Goal: Task Accomplishment & Management: Use online tool/utility

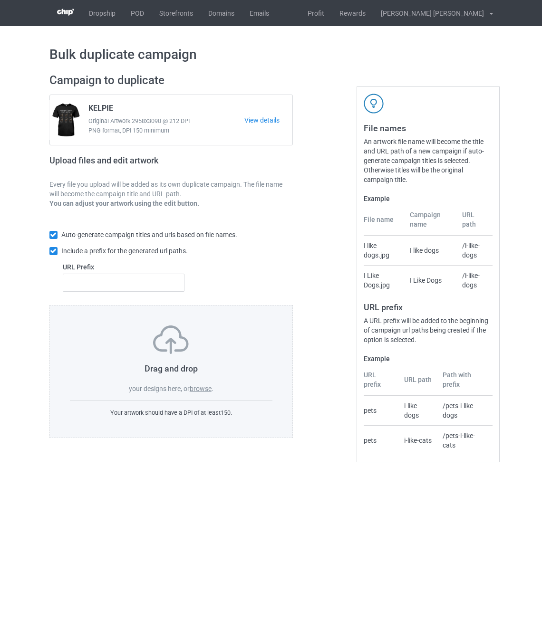
click at [200, 391] on label "browse" at bounding box center [201, 389] width 22 height 8
click at [0, 0] on input "browse" at bounding box center [0, 0] width 0 height 0
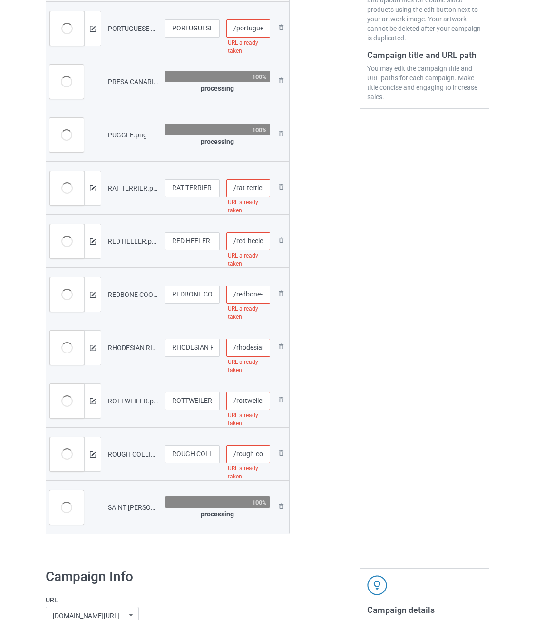
scroll to position [190, 0]
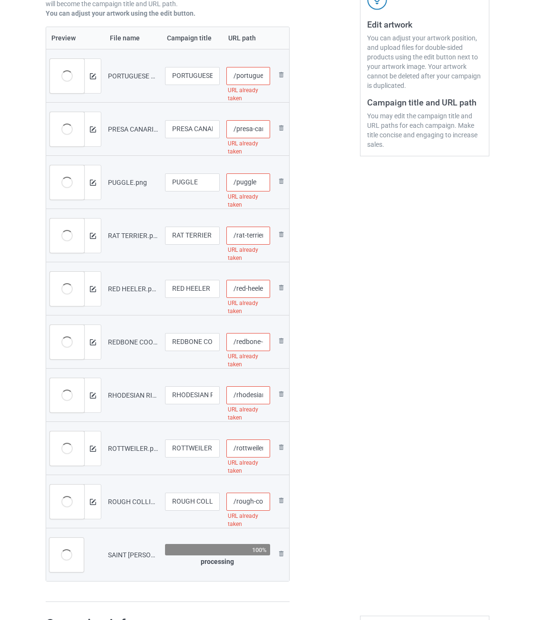
click at [257, 77] on input "/portuguese-water-dog" at bounding box center [248, 76] width 44 height 18
click at [257, 77] on input "/portuguese-water-dog-nd" at bounding box center [248, 76] width 44 height 18
drag, startPoint x: 254, startPoint y: 77, endPoint x: 270, endPoint y: 77, distance: 15.7
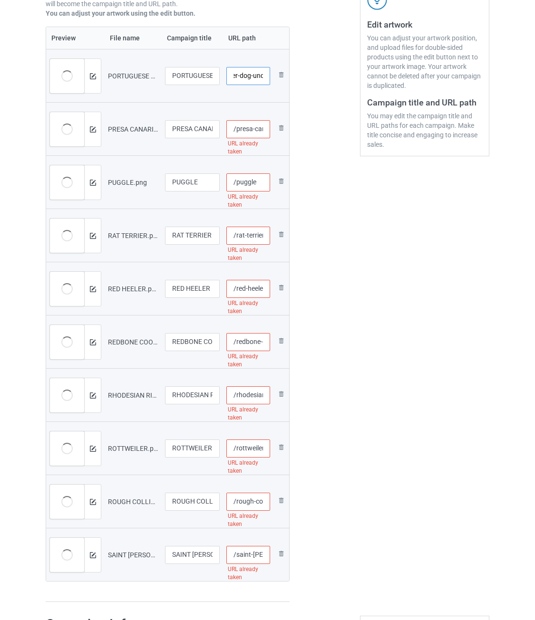
click at [270, 77] on input "/portuguese-water-dog-und" at bounding box center [248, 76] width 44 height 18
type input "/portuguese-water-dog-und"
click at [245, 131] on input "/presa-canario" at bounding box center [248, 129] width 44 height 18
paste input "-und"
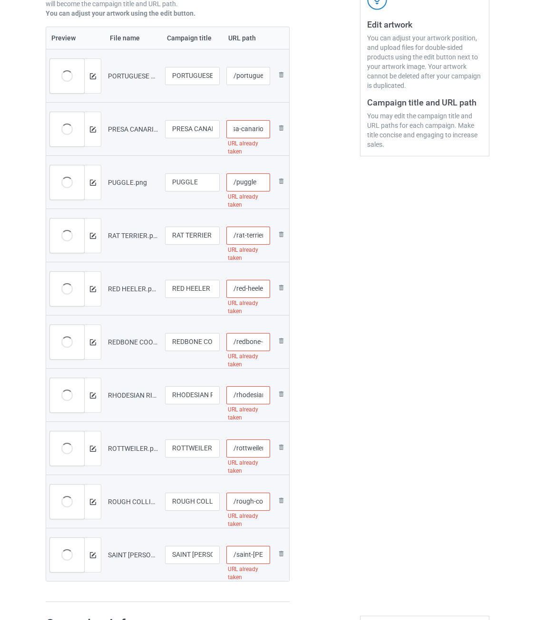
scroll to position [0, 27]
type input "/presa-canario-und"
click at [259, 181] on input "/puggle" at bounding box center [248, 183] width 44 height 18
paste input "-und"
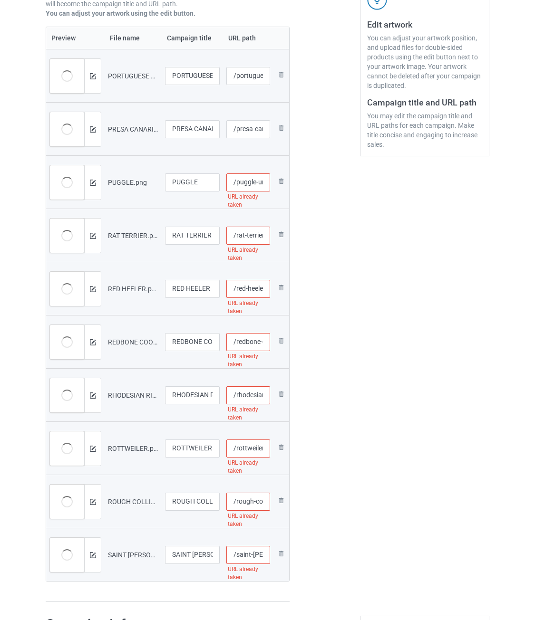
scroll to position [0, 6]
type input "/puggle-und"
click at [253, 235] on input "/rat-terrier" at bounding box center [248, 236] width 44 height 18
paste input "-und"
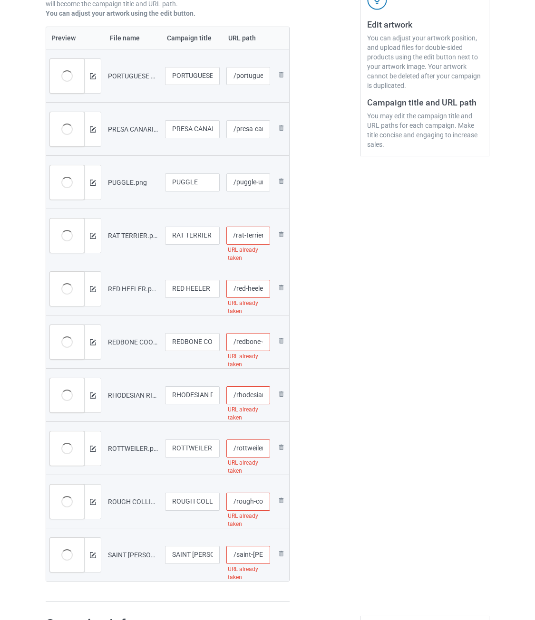
scroll to position [0, 14]
type input "/rat-terrier-und"
click at [254, 289] on input "/red-heeler" at bounding box center [248, 289] width 44 height 18
paste input "-und"
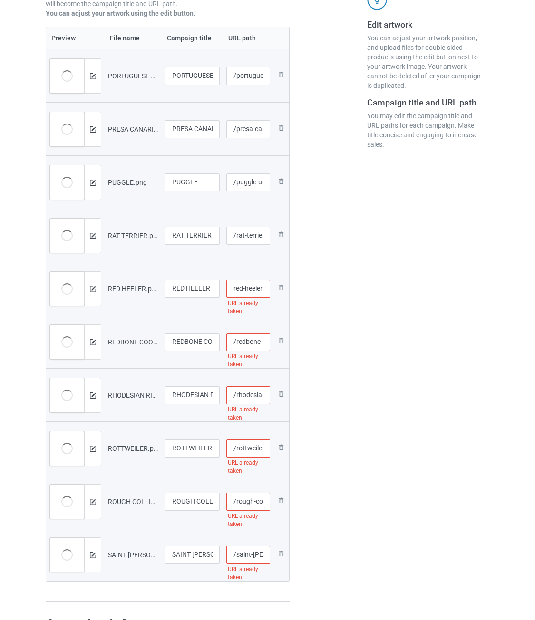
scroll to position [0, 16]
type input "/red-heeler-und"
click at [253, 339] on input "/redbone-coonhound" at bounding box center [248, 342] width 44 height 18
paste input "-und"
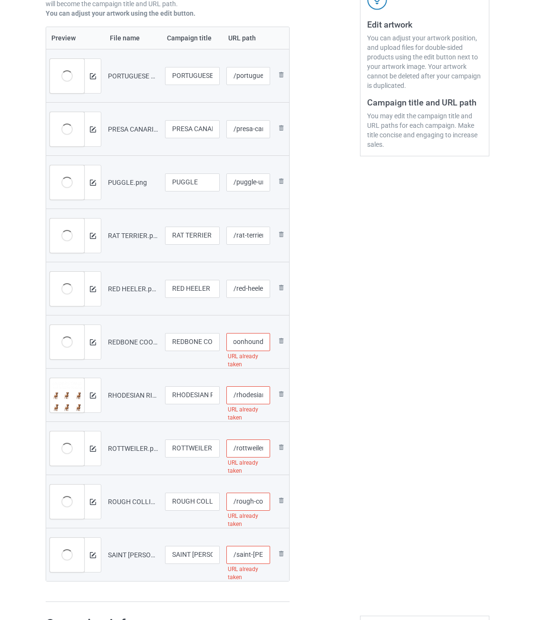
scroll to position [0, 46]
type input "/redbone-coonhound-und"
click at [257, 396] on input "/rhodesian-ridgeback" at bounding box center [248, 396] width 44 height 18
paste input "-und"
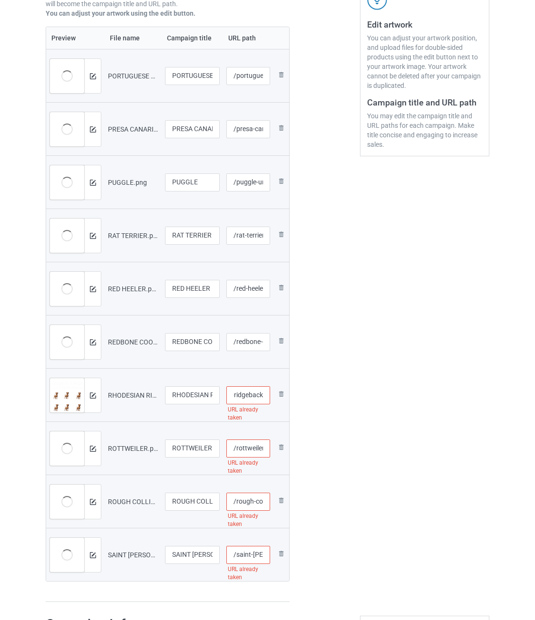
scroll to position [0, 47]
type input "/rhodesian-ridgeback-und"
click at [255, 454] on input "/rottweiler" at bounding box center [248, 449] width 44 height 18
paste input "-und"
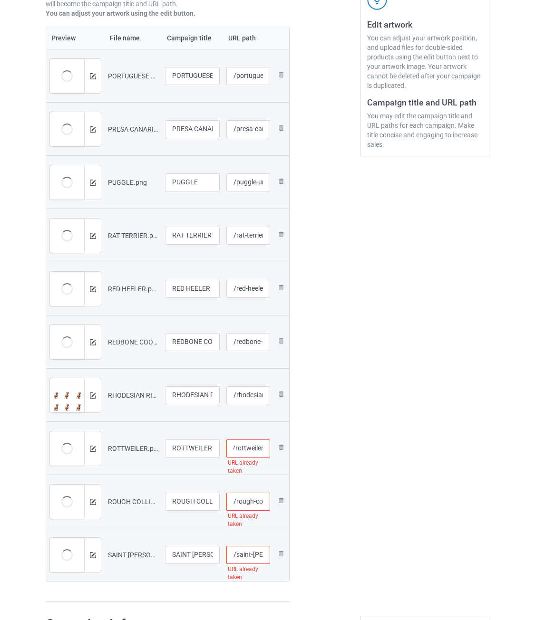
scroll to position [0, 14]
type input "/rottweiler-und"
click at [263, 503] on input "/rough-collie" at bounding box center [248, 502] width 44 height 18
paste input "-und"
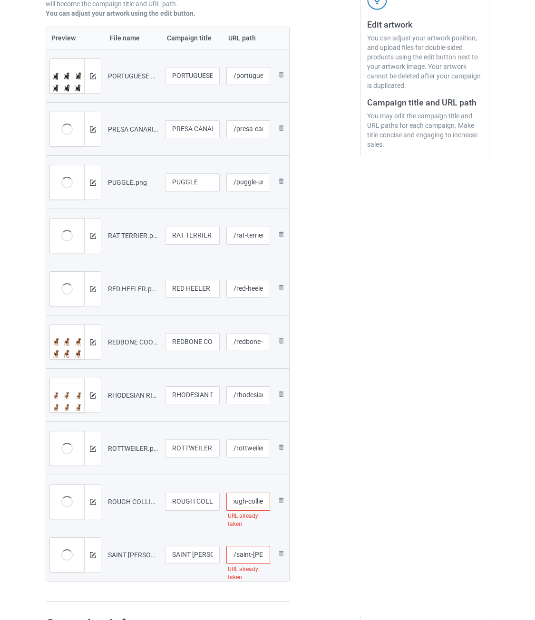
scroll to position [0, 21]
type input "/rough-collie-und"
click at [261, 555] on input "/saint-[PERSON_NAME]" at bounding box center [248, 555] width 44 height 18
paste input "-und"
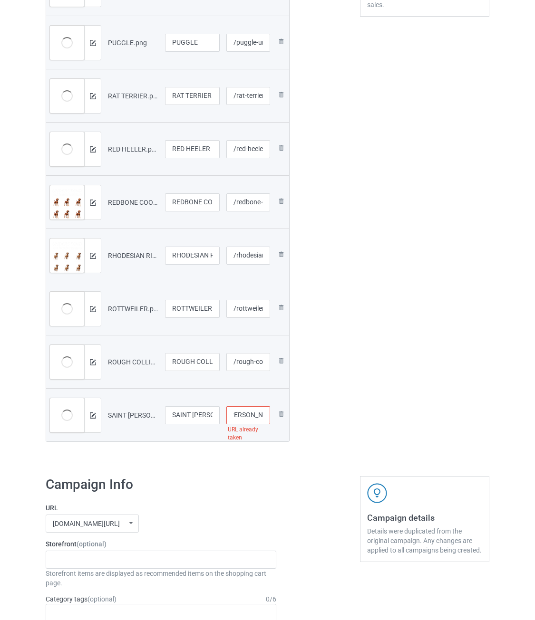
scroll to position [333, 0]
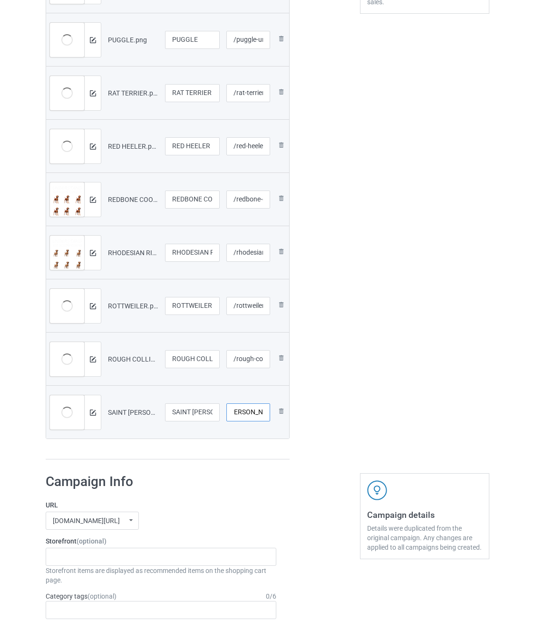
type input "/saint-[PERSON_NAME]-und"
click at [345, 405] on div at bounding box center [324, 100] width 57 height 733
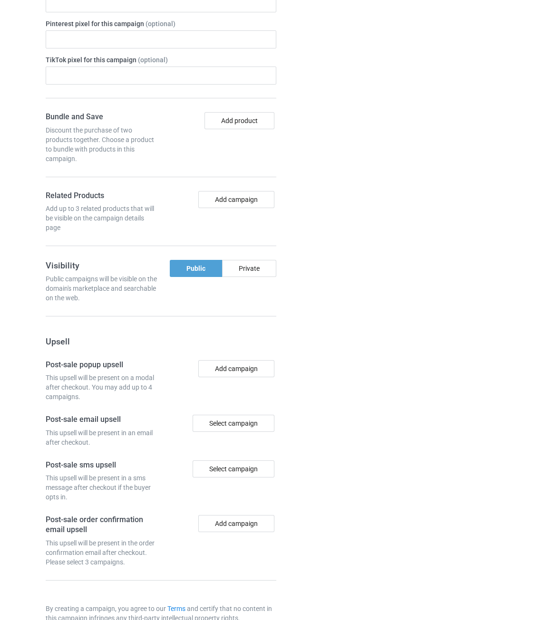
scroll to position [1113, 0]
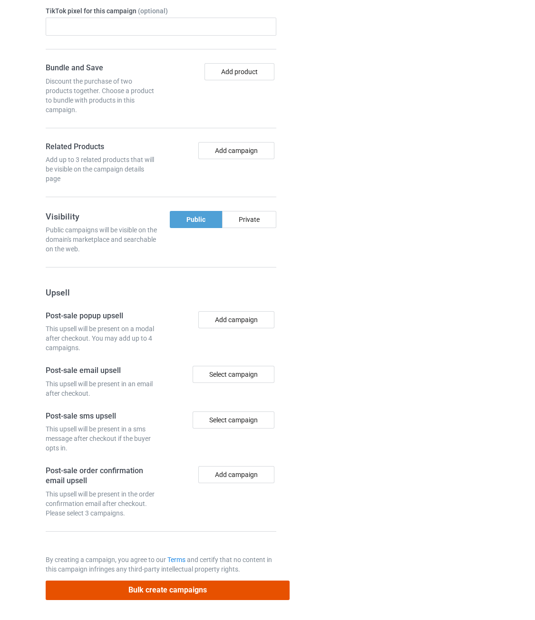
click at [230, 590] on button "Bulk create campaigns" at bounding box center [168, 590] width 244 height 19
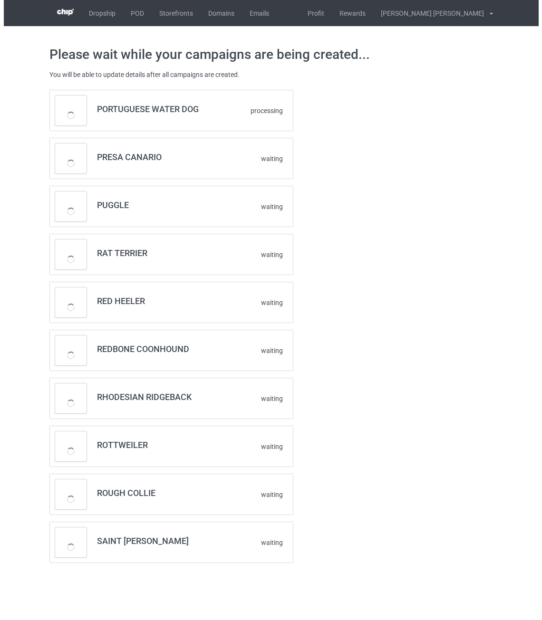
scroll to position [0, 0]
